Goal: Check status: Check status

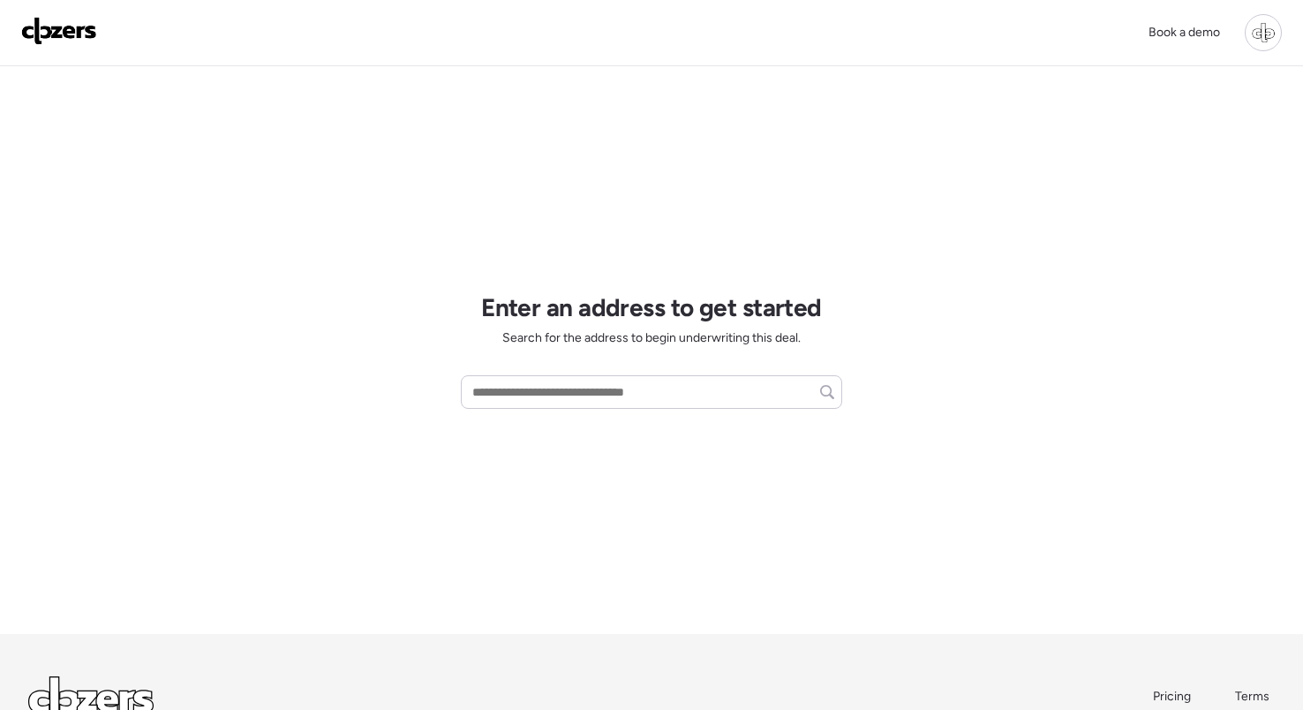
click at [1250, 34] on div at bounding box center [1263, 32] width 37 height 37
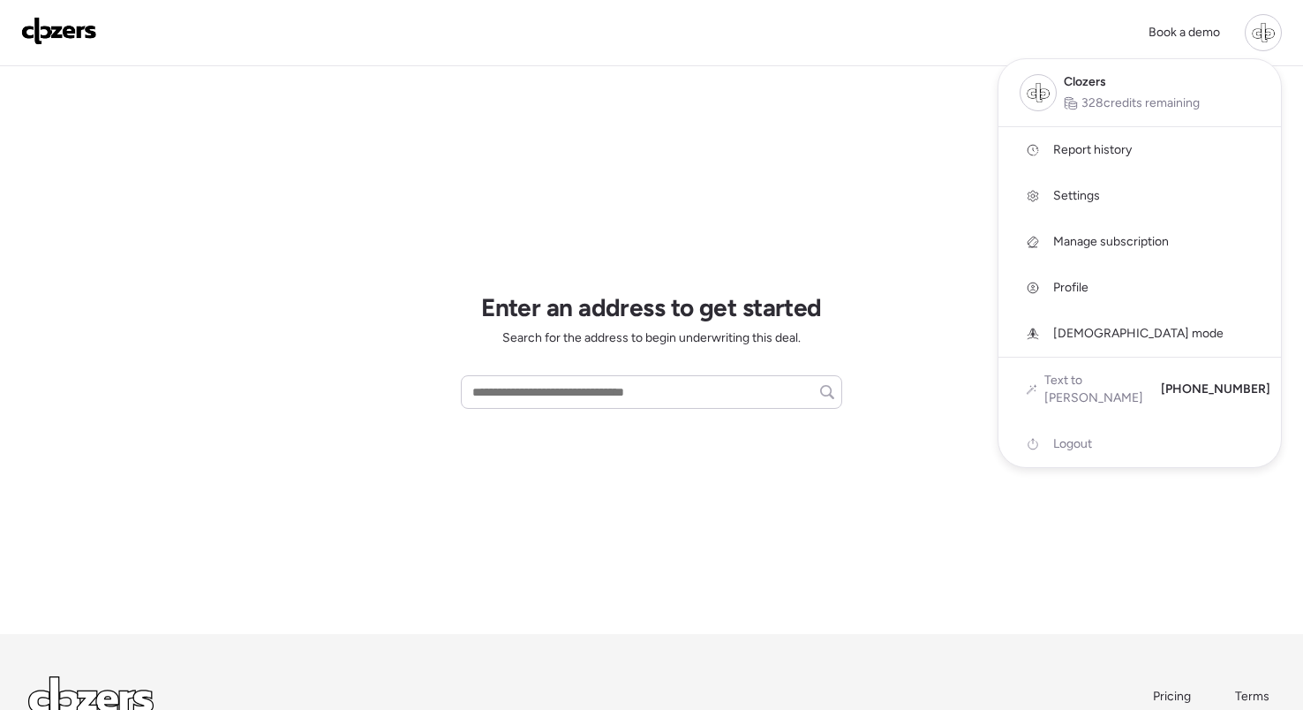
click at [1119, 153] on span "Report history" at bounding box center [1093, 150] width 79 height 18
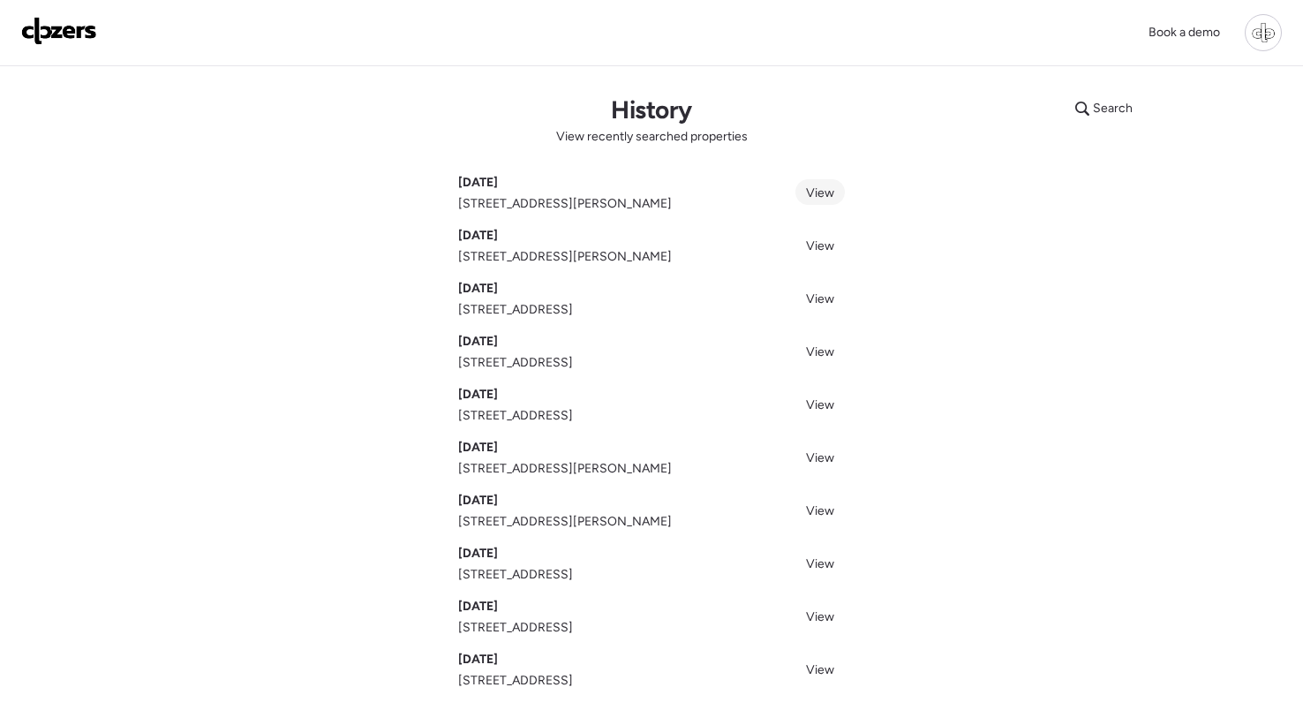
click at [832, 191] on span "View" at bounding box center [820, 192] width 28 height 15
